Goal: Entertainment & Leisure: Browse casually

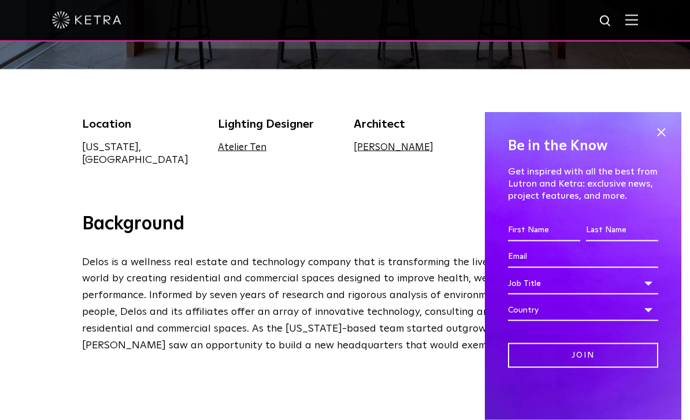
scroll to position [310, 0]
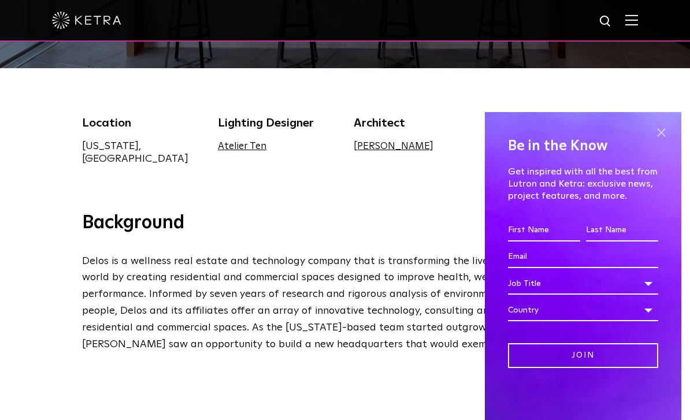
click at [656, 141] on span at bounding box center [660, 132] width 17 height 17
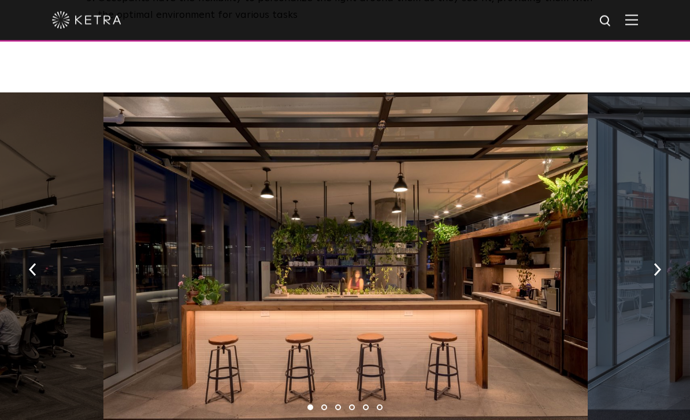
scroll to position [2011, 0]
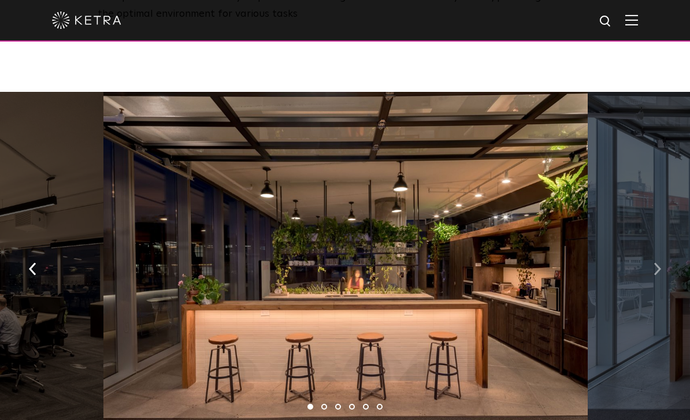
click at [653, 248] on button "button" at bounding box center [657, 268] width 25 height 40
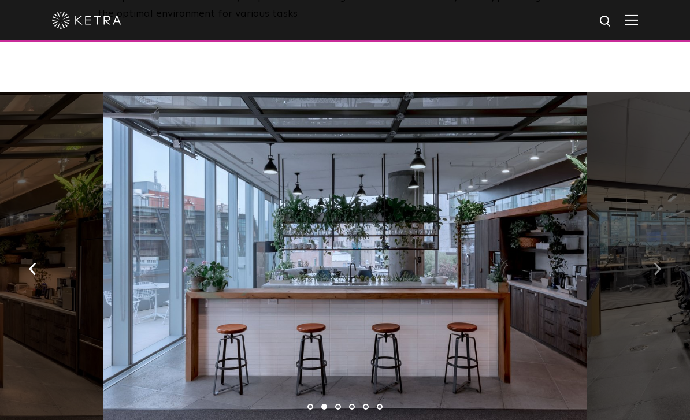
click at [651, 248] on button "button" at bounding box center [657, 268] width 25 height 40
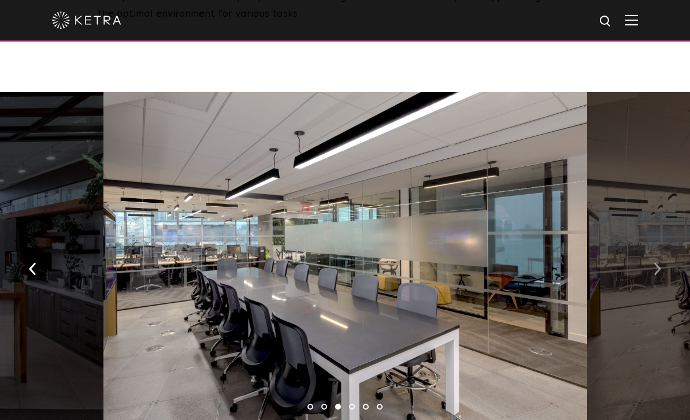
click at [657, 262] on img "button" at bounding box center [657, 268] width 8 height 13
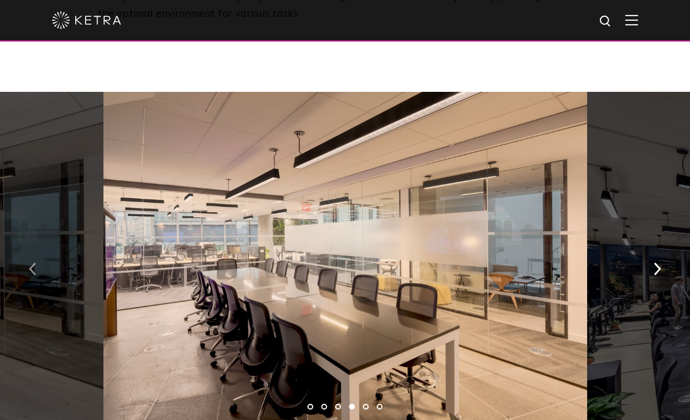
click at [38, 248] on button "button" at bounding box center [32, 268] width 25 height 40
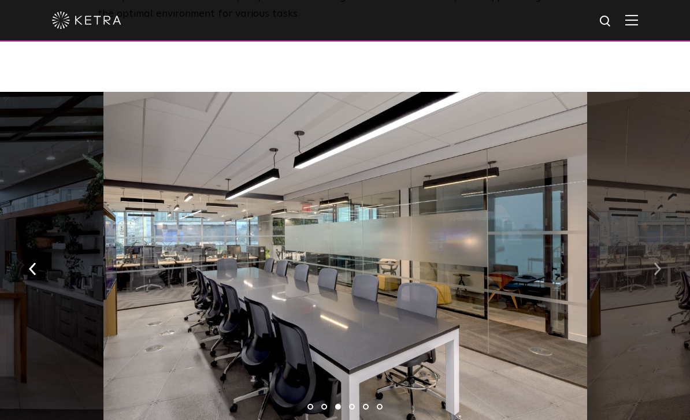
click at [660, 262] on img "button" at bounding box center [657, 268] width 8 height 13
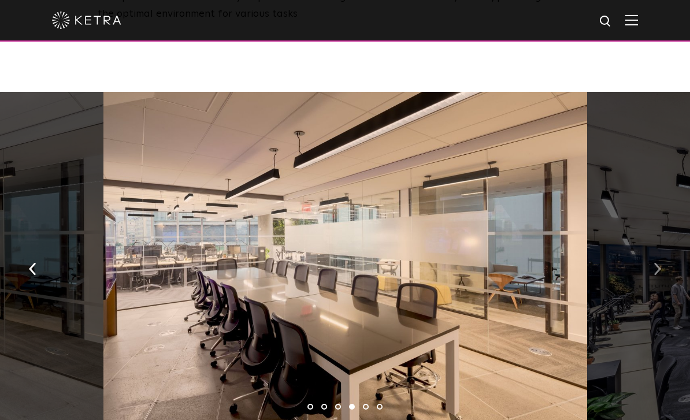
click at [659, 262] on img "button" at bounding box center [657, 268] width 8 height 13
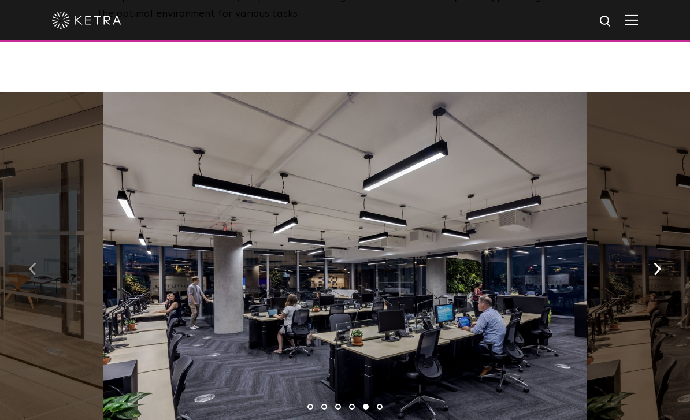
click at [38, 248] on button "button" at bounding box center [32, 268] width 25 height 40
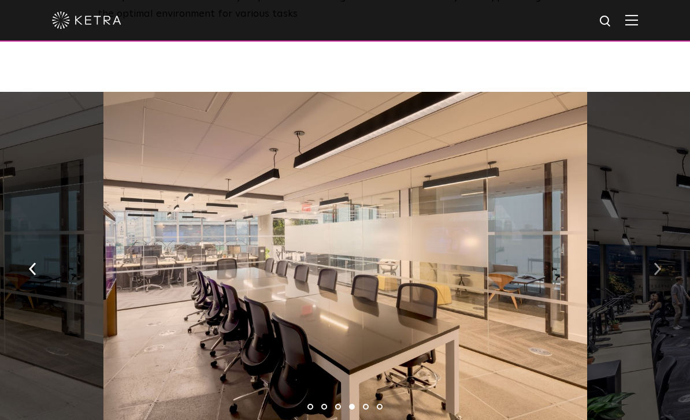
click at [649, 248] on button "button" at bounding box center [657, 268] width 25 height 40
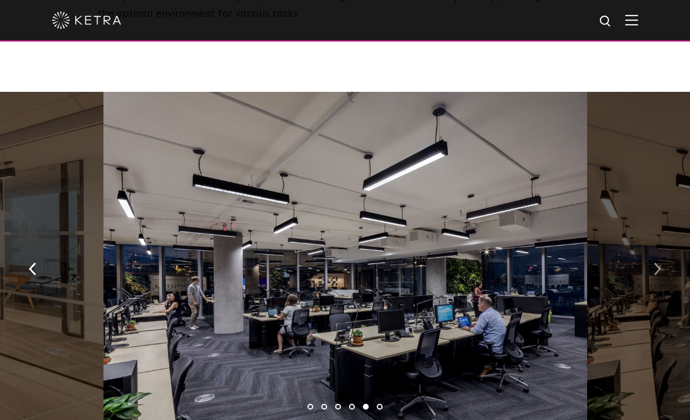
click at [657, 262] on img "button" at bounding box center [657, 268] width 8 height 13
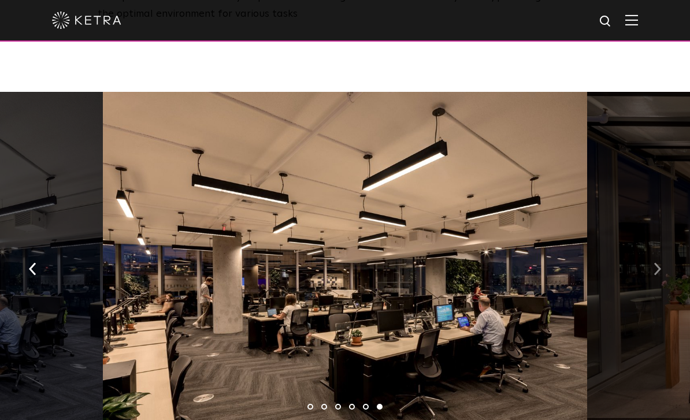
click at [660, 262] on img "button" at bounding box center [657, 268] width 8 height 13
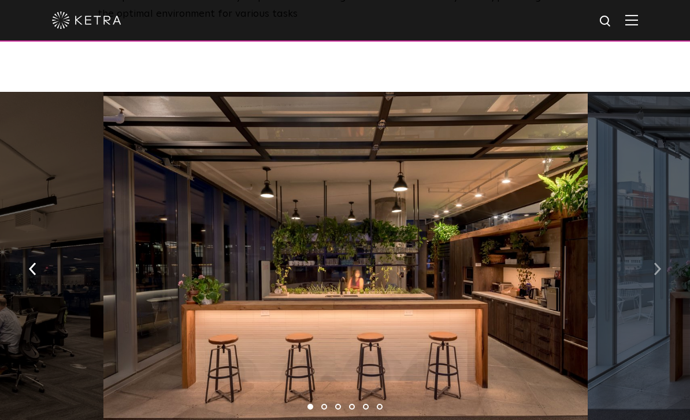
click at [660, 262] on img "button" at bounding box center [657, 268] width 8 height 13
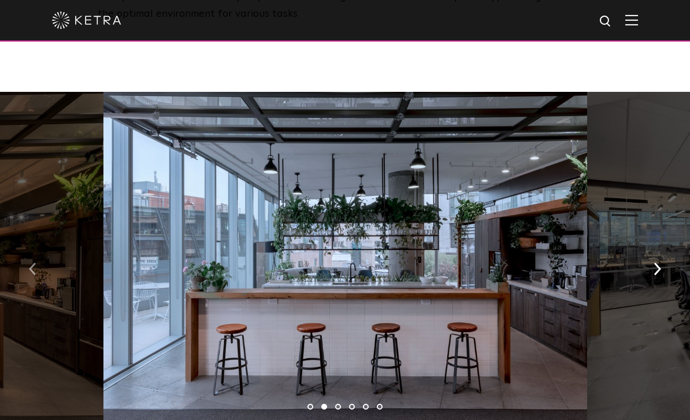
click at [41, 248] on button "button" at bounding box center [32, 268] width 25 height 40
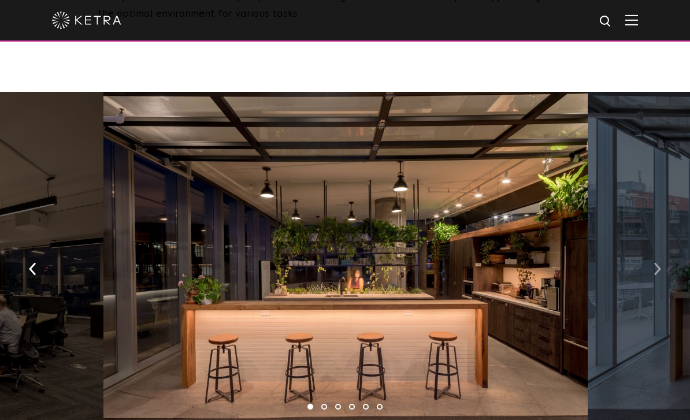
click at [648, 250] on button "button" at bounding box center [657, 268] width 25 height 40
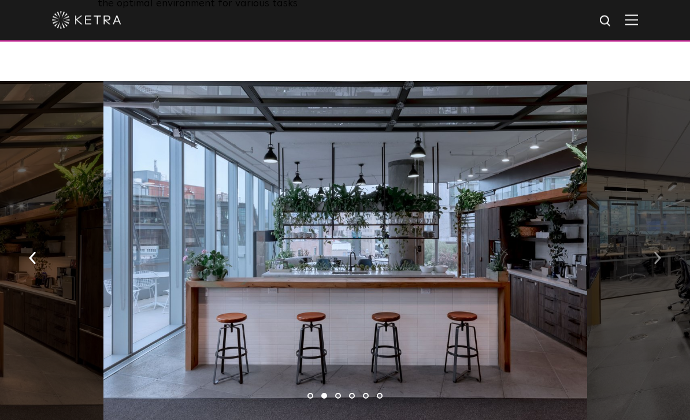
scroll to position [2022, 0]
click at [36, 237] on button "button" at bounding box center [32, 257] width 25 height 40
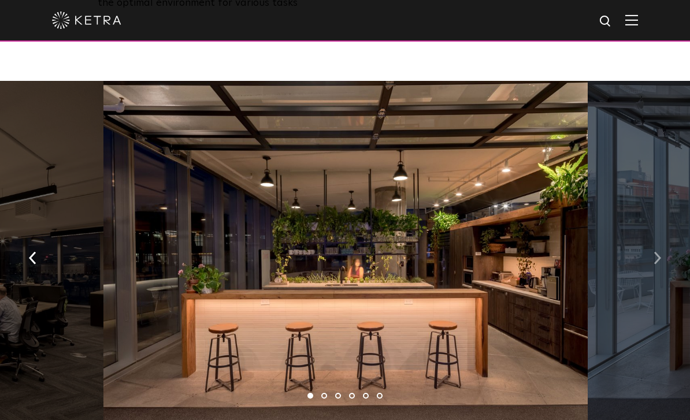
click at [651, 237] on button "button" at bounding box center [657, 257] width 25 height 40
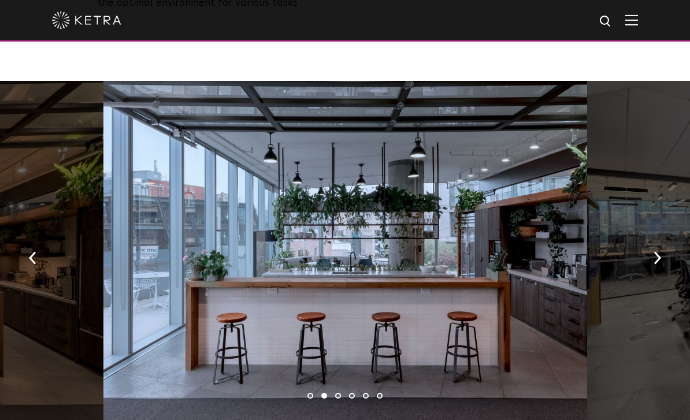
click at [649, 241] on button "button" at bounding box center [657, 257] width 25 height 40
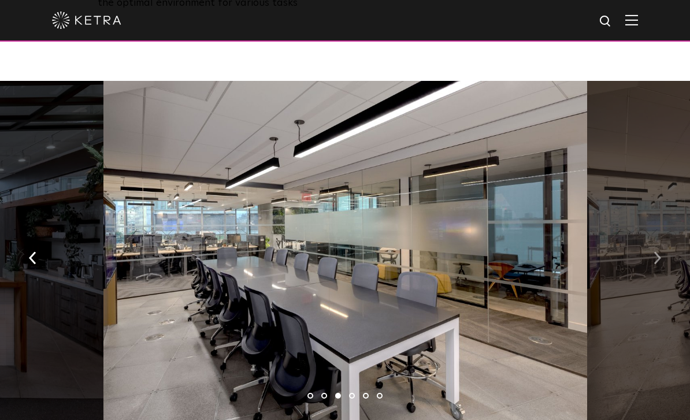
click at [647, 237] on button "button" at bounding box center [657, 257] width 25 height 40
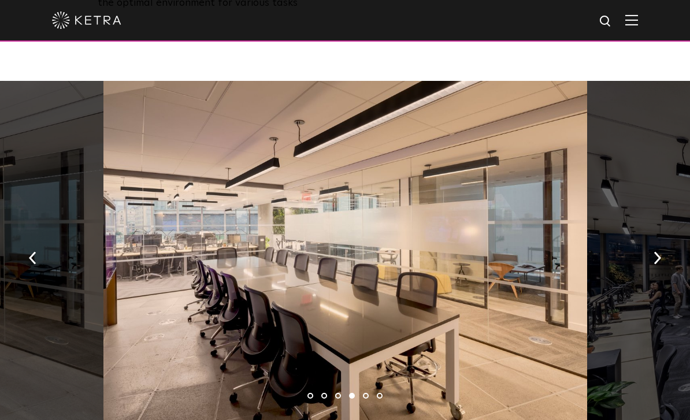
click at [648, 237] on button "button" at bounding box center [657, 257] width 25 height 40
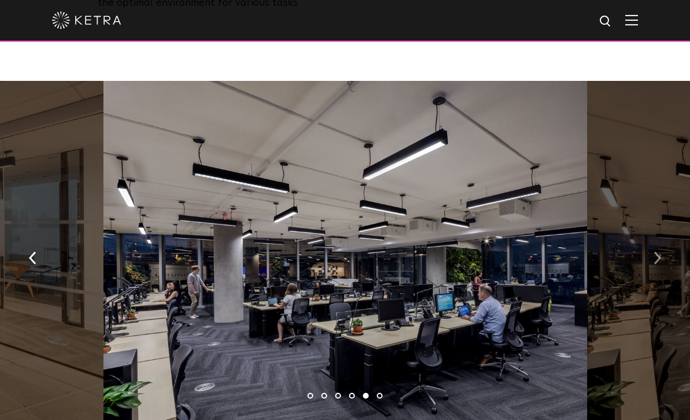
click at [660, 251] on img "button" at bounding box center [657, 257] width 8 height 13
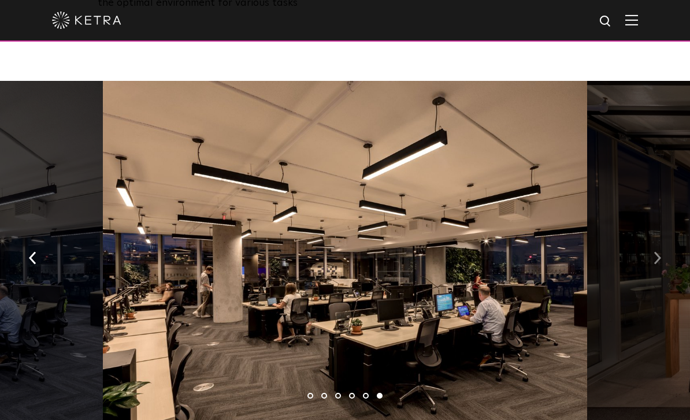
click at [647, 237] on button "button" at bounding box center [657, 257] width 25 height 40
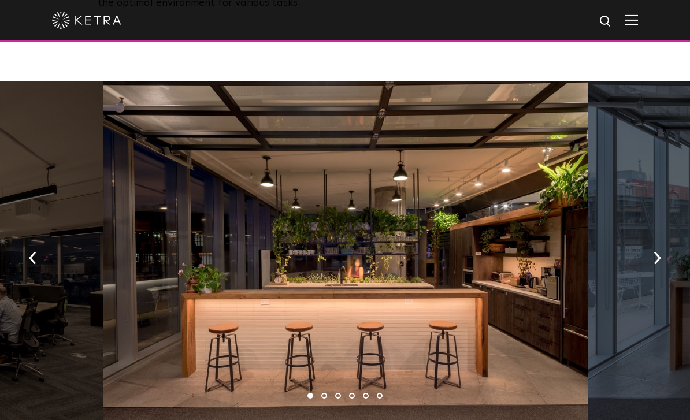
click at [650, 237] on button "button" at bounding box center [657, 257] width 25 height 40
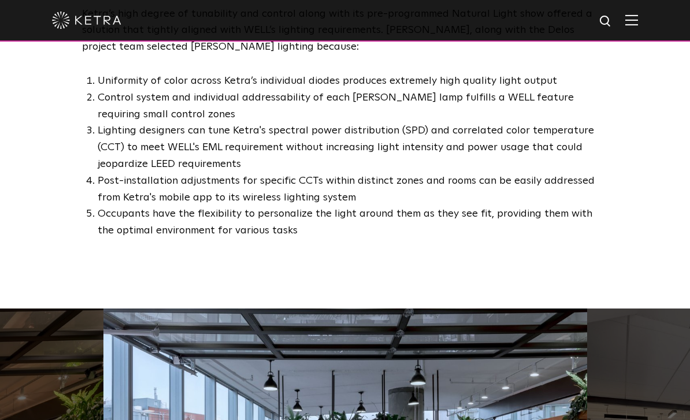
scroll to position [1794, 0]
